Goal: Task Accomplishment & Management: Manage account settings

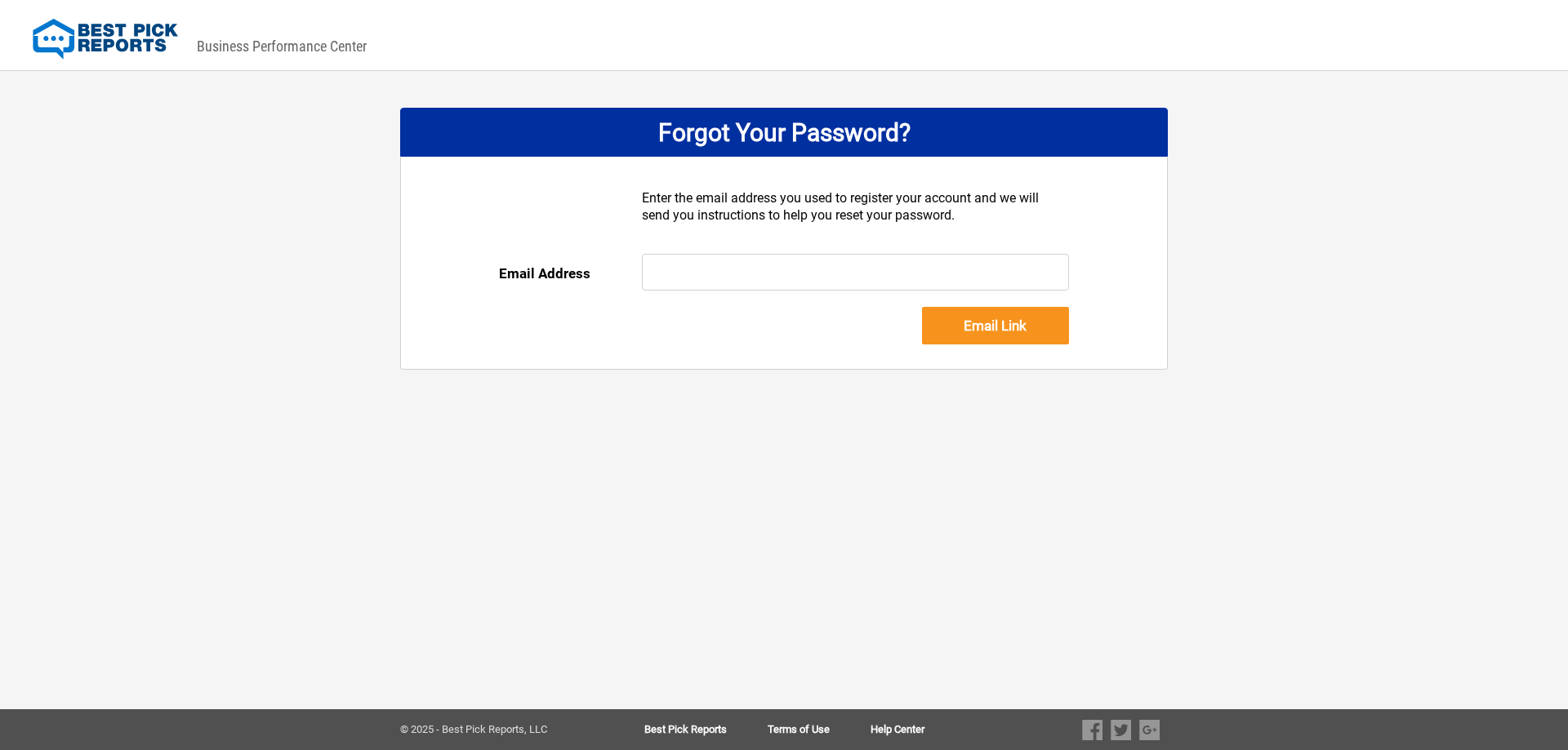
click at [679, 267] on input "text" at bounding box center [855, 272] width 428 height 37
type input "Invoices@milltownplumbing.com"
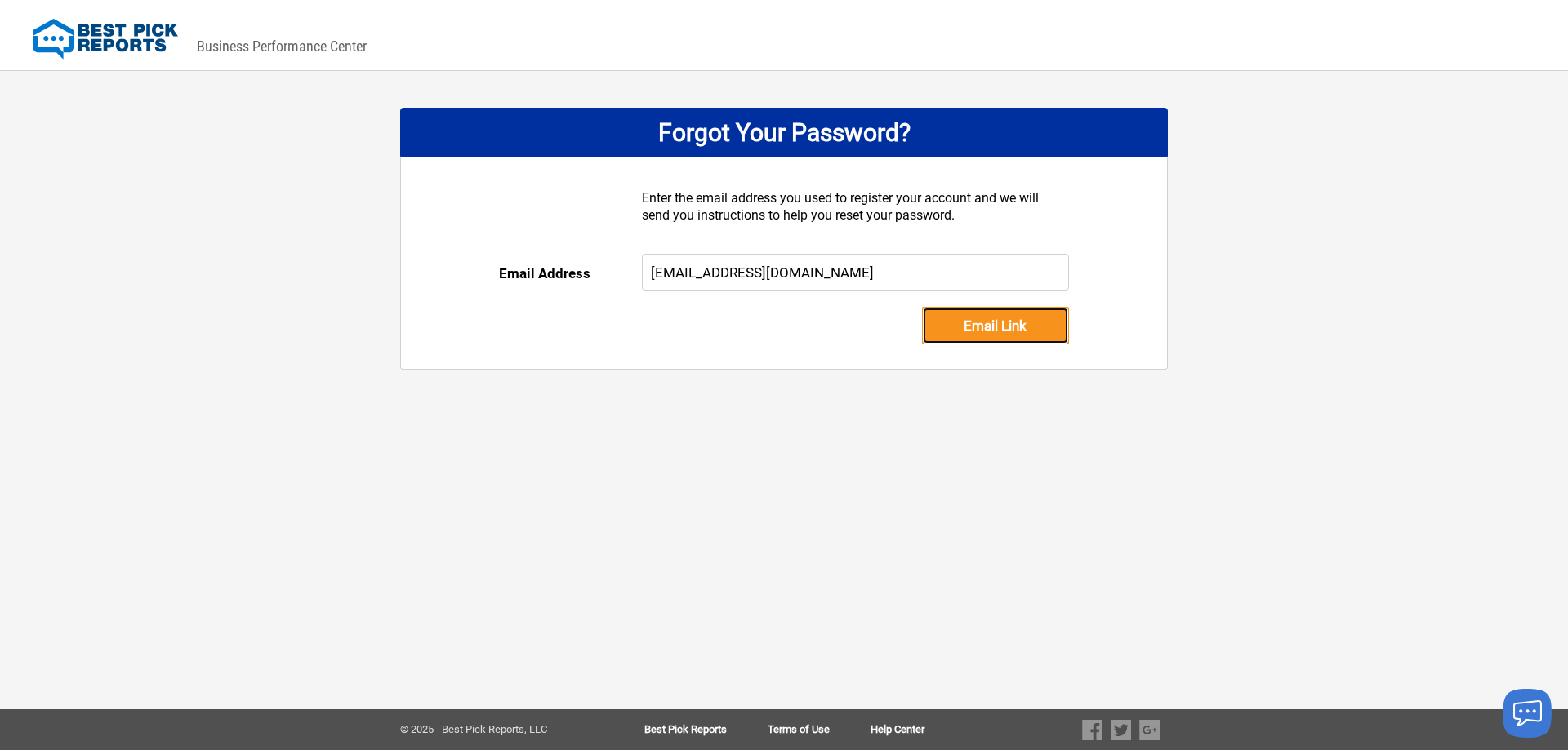
click at [993, 329] on input "Email Link" at bounding box center [995, 325] width 147 height 37
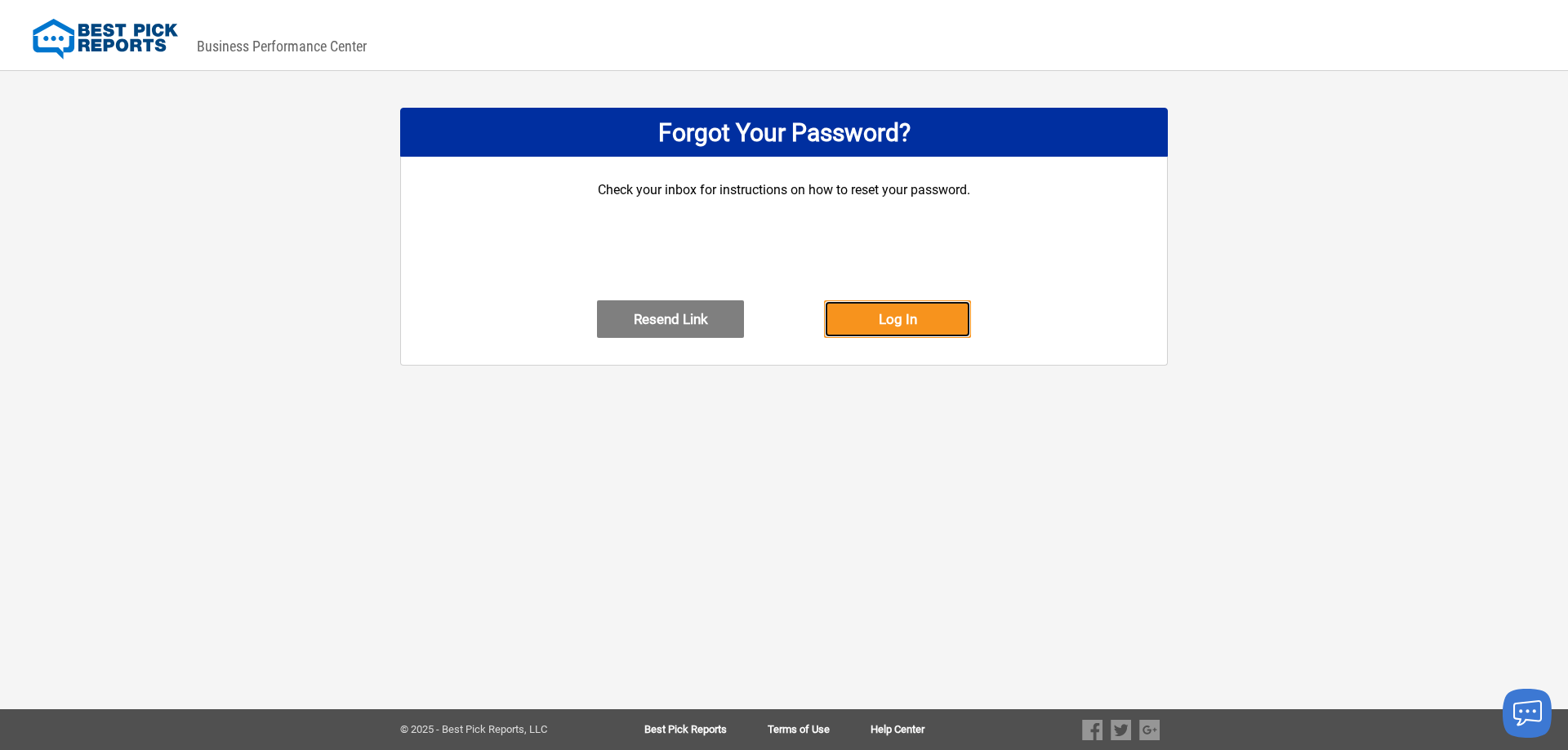
click at [913, 338] on button "Log In" at bounding box center [897, 319] width 147 height 37
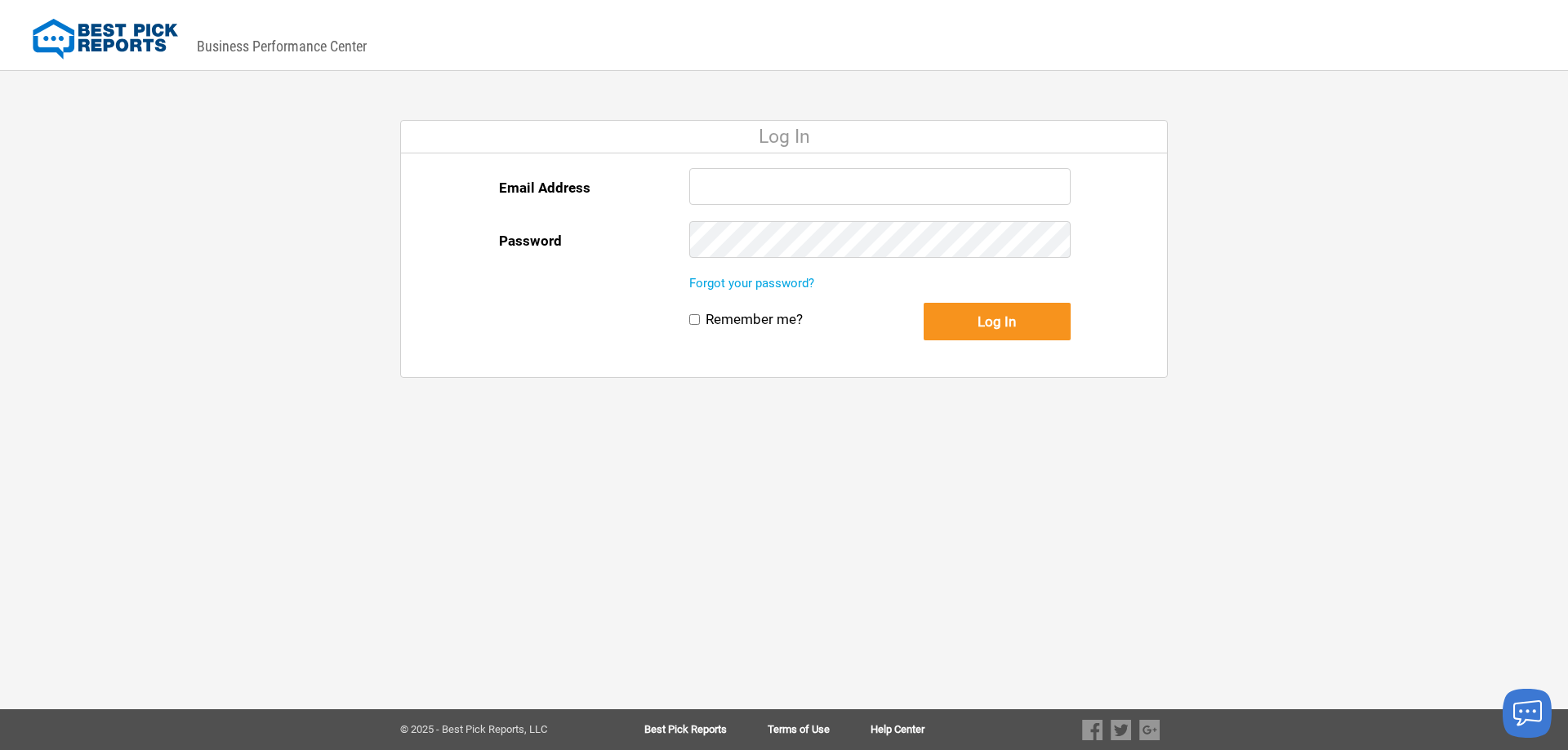
click at [714, 190] on input "Email Address" at bounding box center [879, 187] width 381 height 37
